Goal: Task Accomplishment & Management: Manage account settings

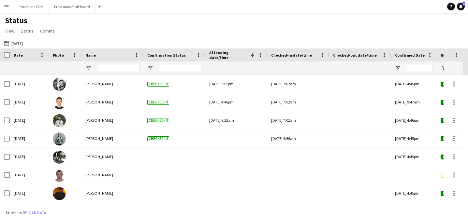
scroll to position [110, 0]
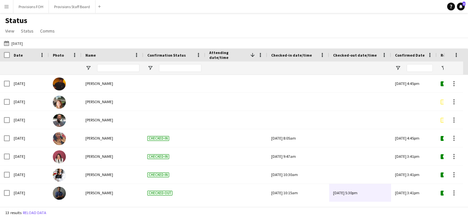
click at [8, 7] on app-icon "Menu" at bounding box center [6, 6] width 5 height 5
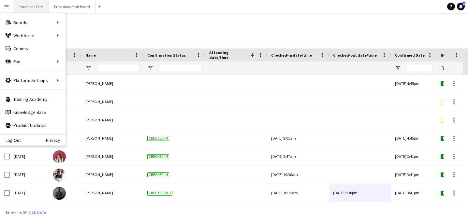
click at [26, 8] on button "Provisions FOH Close" at bounding box center [30, 6] width 35 height 13
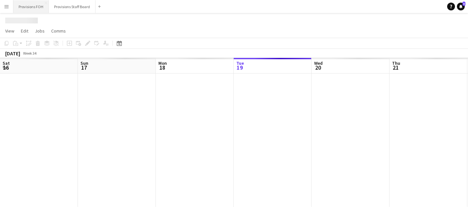
scroll to position [0, 156]
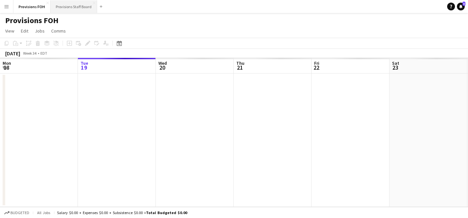
click at [70, 4] on button "Provisions Staff Board Close" at bounding box center [73, 6] width 47 height 13
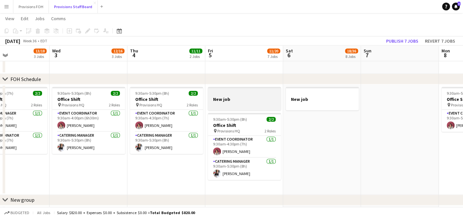
scroll to position [0, 185]
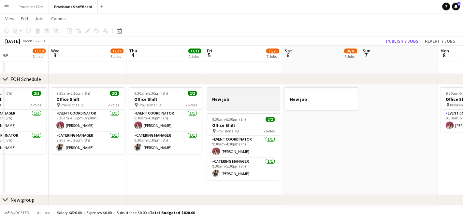
click at [213, 106] on div at bounding box center [243, 104] width 73 height 5
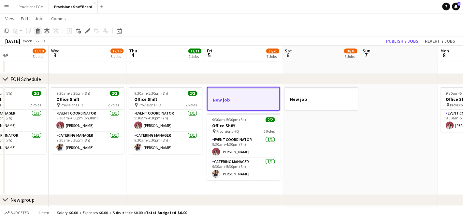
click at [37, 31] on icon at bounding box center [38, 31] width 4 height 3
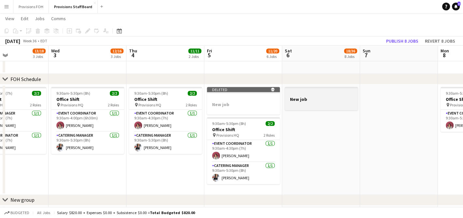
click at [321, 95] on div at bounding box center [321, 93] width 73 height 5
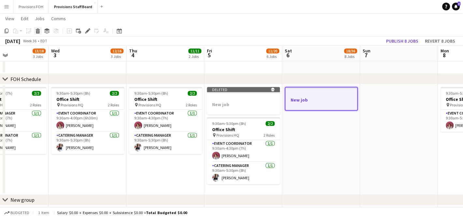
click at [38, 32] on icon "Delete" at bounding box center [37, 30] width 5 height 5
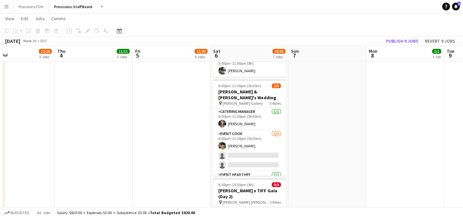
scroll to position [295, 0]
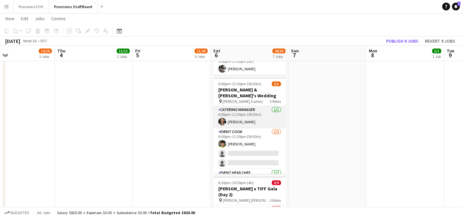
click at [236, 114] on app-card-role "Catering Manager [DATE] 6:00pm-11:30pm (5h30m) [PERSON_NAME]" at bounding box center [249, 117] width 73 height 22
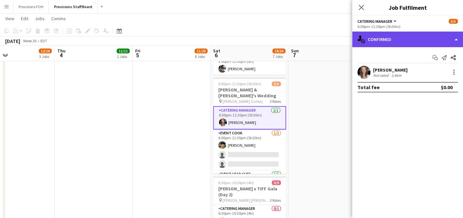
click at [456, 40] on div "single-neutral-actions-check-2 Confirmed" at bounding box center [407, 40] width 111 height 16
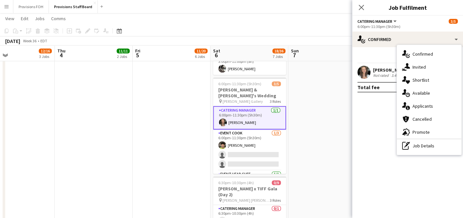
click at [381, 112] on mat-expansion-panel "check Confirmed Start chat Send notification Share [PERSON_NAME] Not rated 3.4k…" at bounding box center [407, 132] width 111 height 171
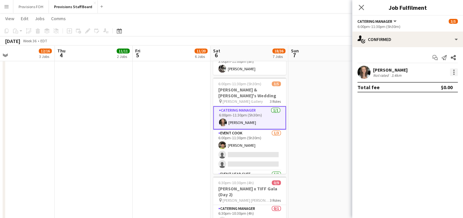
click at [451, 70] on div at bounding box center [454, 72] width 8 height 8
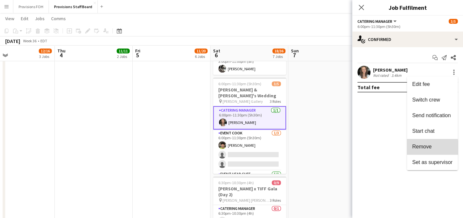
click at [417, 148] on span "Remove" at bounding box center [422, 147] width 20 height 6
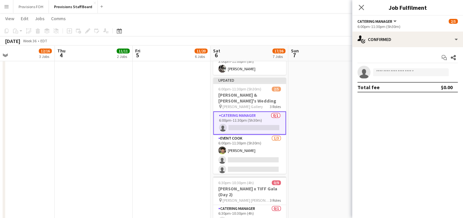
click at [303, 96] on app-date-cell at bounding box center [327, 32] width 78 height 508
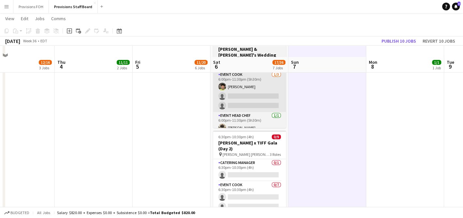
scroll to position [357, 0]
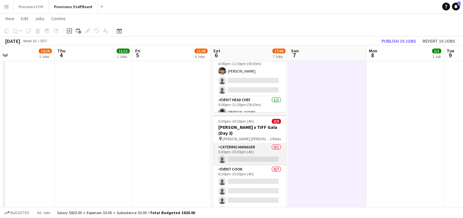
click at [234, 153] on app-card-role "Catering Manager 0/1 6:30pm-10:30pm (4h) single-neutral-actions" at bounding box center [249, 155] width 73 height 22
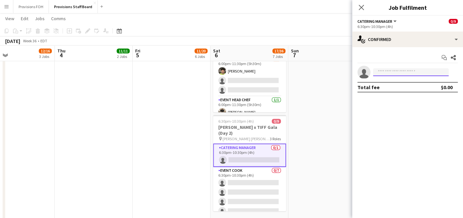
click at [395, 72] on input at bounding box center [411, 72] width 76 height 8
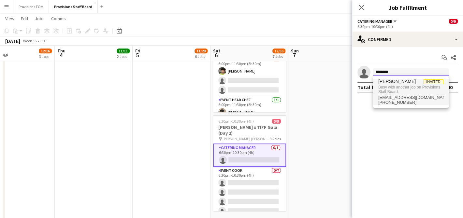
type input "********"
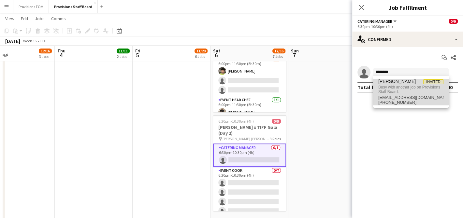
click at [393, 81] on span "[PERSON_NAME]" at bounding box center [396, 82] width 37 height 6
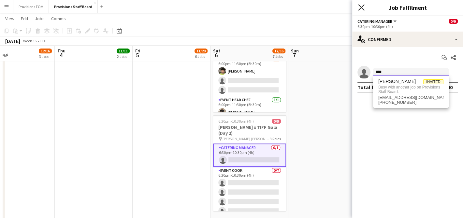
type input "****"
click at [361, 9] on icon "Close pop-in" at bounding box center [361, 7] width 6 height 6
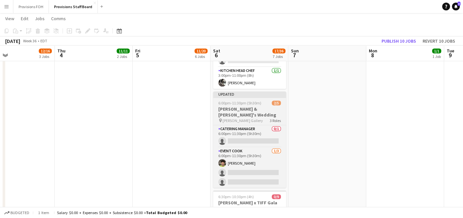
scroll to position [281, 0]
click at [246, 106] on h3 "[PERSON_NAME] & [PERSON_NAME]'s Wedding" at bounding box center [249, 112] width 73 height 12
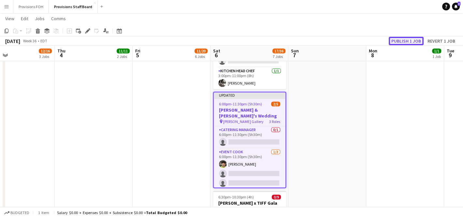
click at [411, 39] on button "Publish 1 job" at bounding box center [405, 41] width 35 height 8
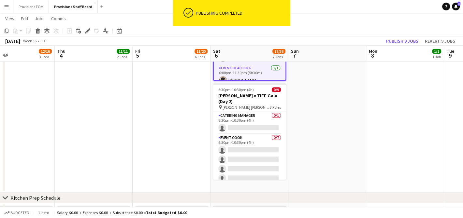
scroll to position [389, 0]
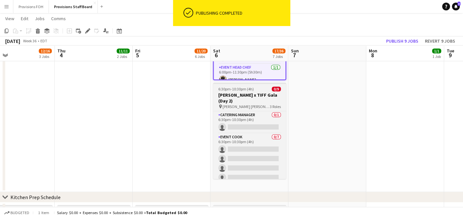
click at [244, 97] on h3 "[PERSON_NAME] x TIFF Gala (Day 2)" at bounding box center [249, 98] width 73 height 12
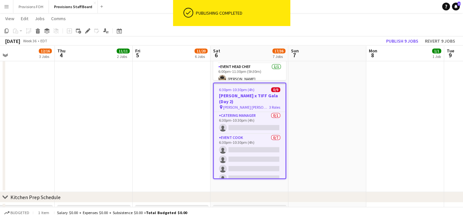
scroll to position [12, 0]
click at [245, 121] on app-card-role "Catering Manager 0/1 6:30pm-10:30pm (4h) single-neutral-actions" at bounding box center [250, 123] width 72 height 22
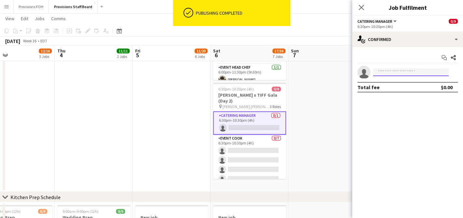
click at [378, 70] on input at bounding box center [411, 72] width 76 height 8
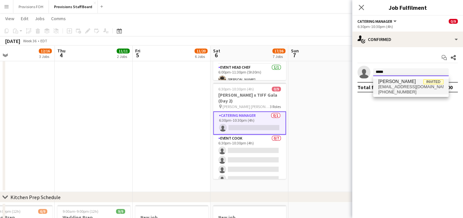
type input "*****"
click at [385, 81] on span "[PERSON_NAME]" at bounding box center [396, 82] width 37 height 6
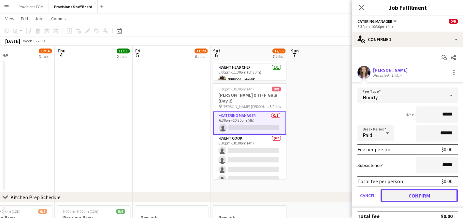
click at [410, 192] on button "Confirm" at bounding box center [418, 195] width 77 height 13
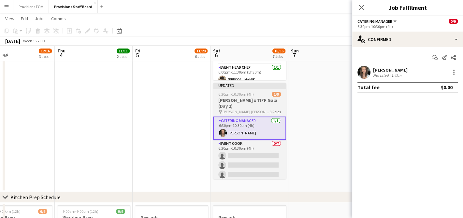
click at [252, 92] on span "6:30pm-10:30pm (4h)" at bounding box center [235, 94] width 35 height 5
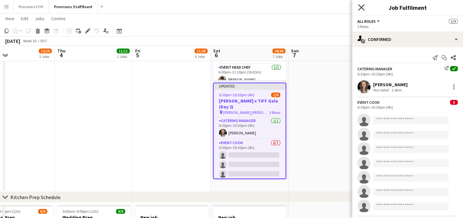
click at [363, 7] on icon "Close pop-in" at bounding box center [361, 7] width 6 height 6
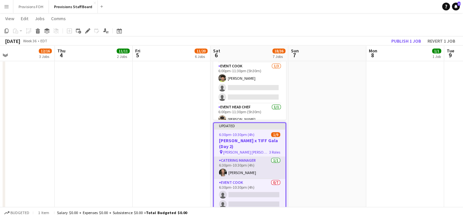
scroll to position [348, 0]
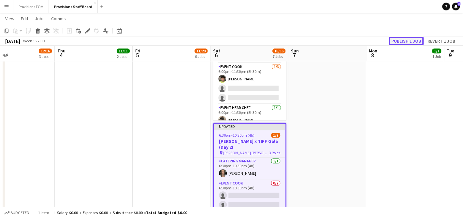
click at [396, 41] on button "Publish 1 job" at bounding box center [405, 41] width 35 height 8
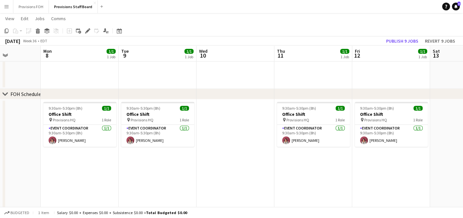
scroll to position [0, 192]
